Goal: Information Seeking & Learning: Learn about a topic

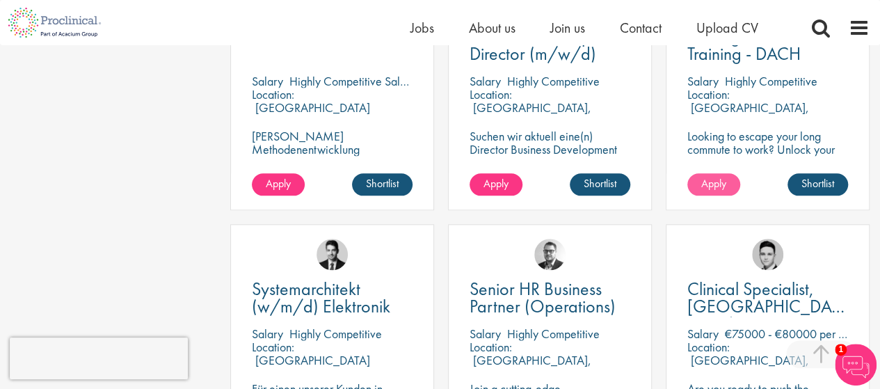
scroll to position [874, 0]
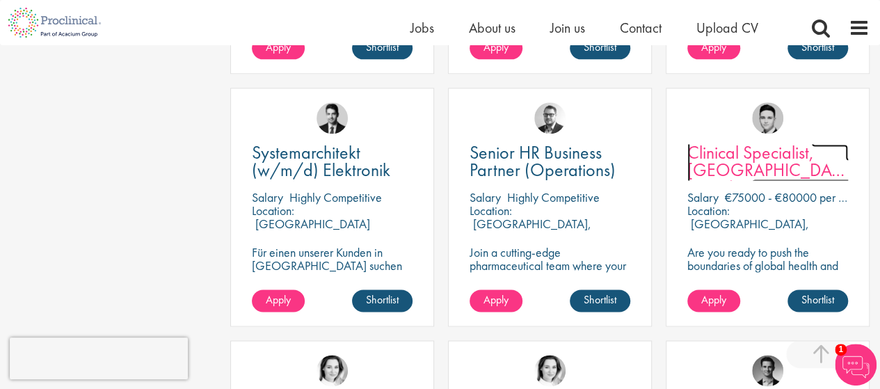
click at [750, 145] on span "Clinical Specialist, [GEOGRAPHIC_DATA] - Cardiac" at bounding box center [772, 170] width 168 height 58
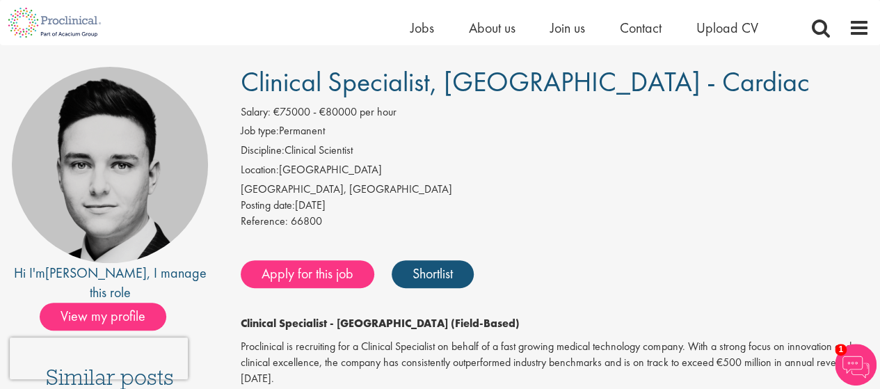
scroll to position [70, 0]
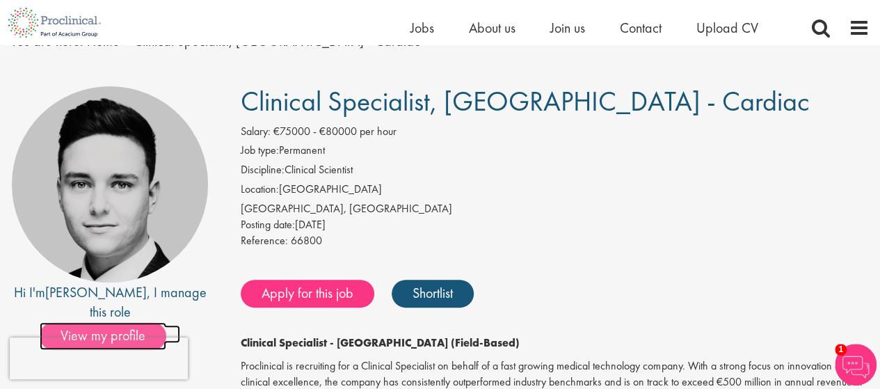
click at [113, 322] on span "View my profile" at bounding box center [103, 336] width 127 height 28
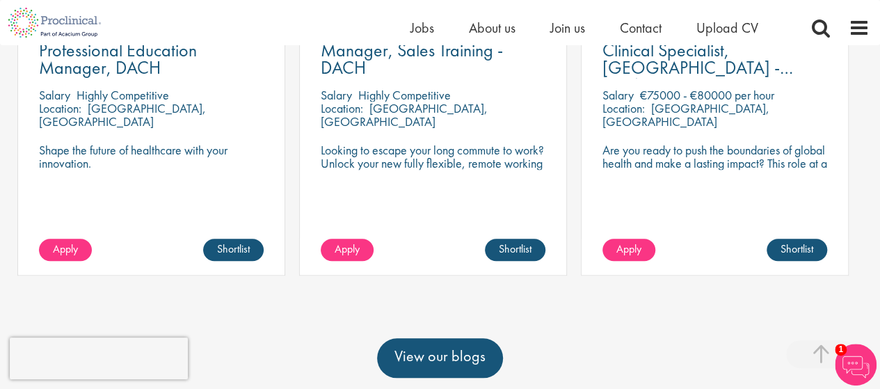
scroll to position [557, 0]
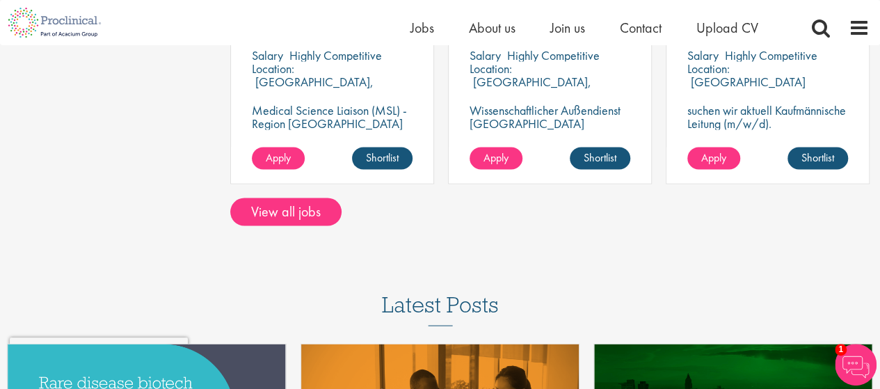
scroll to position [1292, 0]
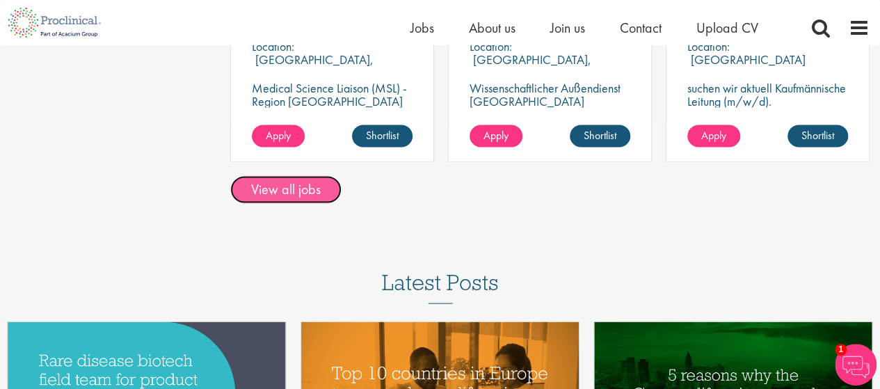
click at [273, 175] on link "View all jobs" at bounding box center [285, 189] width 111 height 28
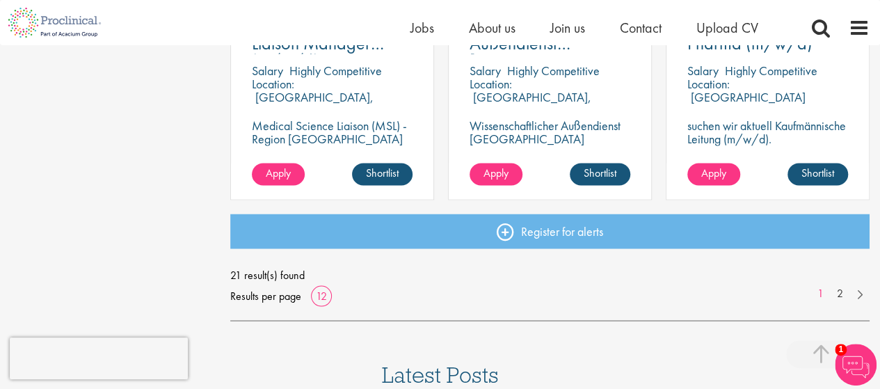
scroll to position [1183, 0]
